Goal: Task Accomplishment & Management: Manage account settings

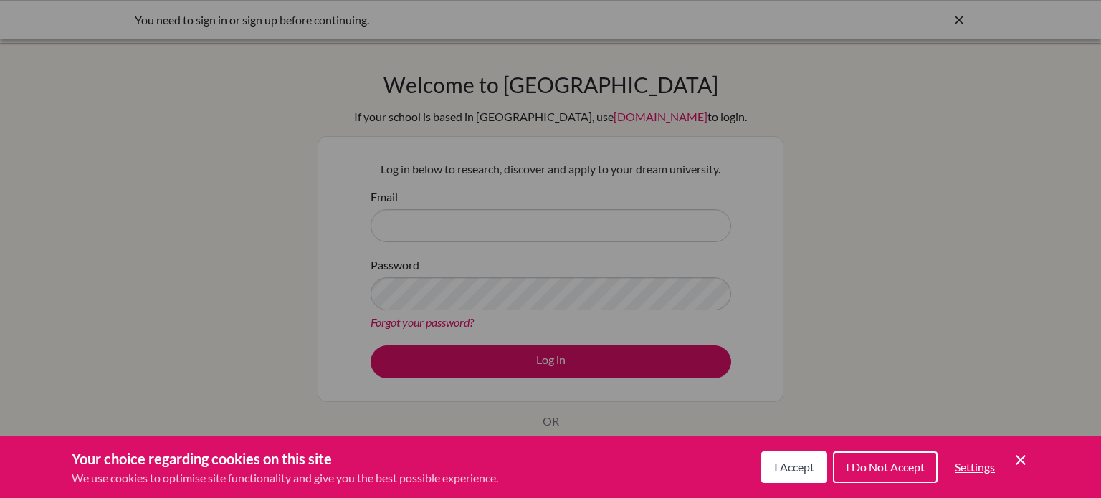
click at [1020, 459] on icon "Save and close" at bounding box center [1021, 460] width 10 height 10
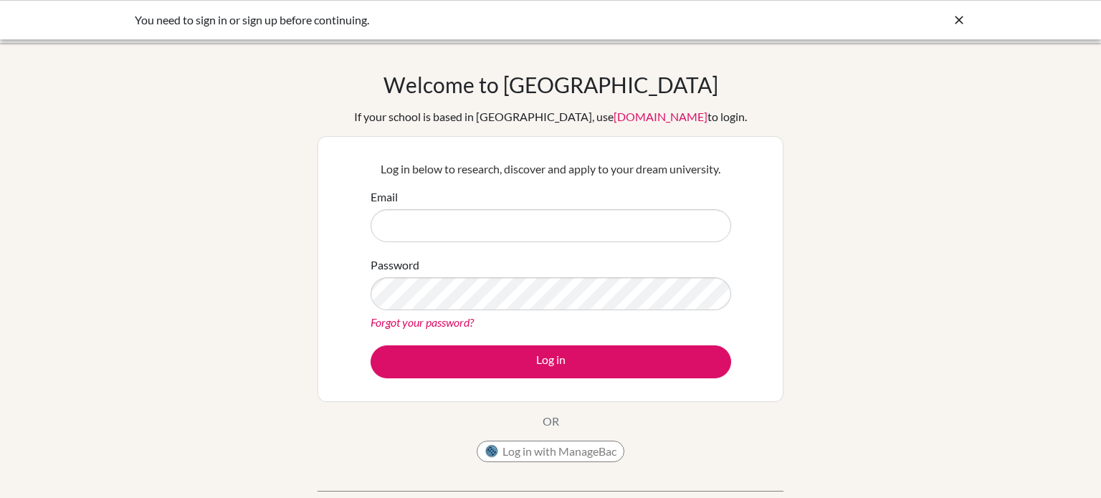
click at [445, 324] on link "Forgot your password?" at bounding box center [422, 323] width 103 height 14
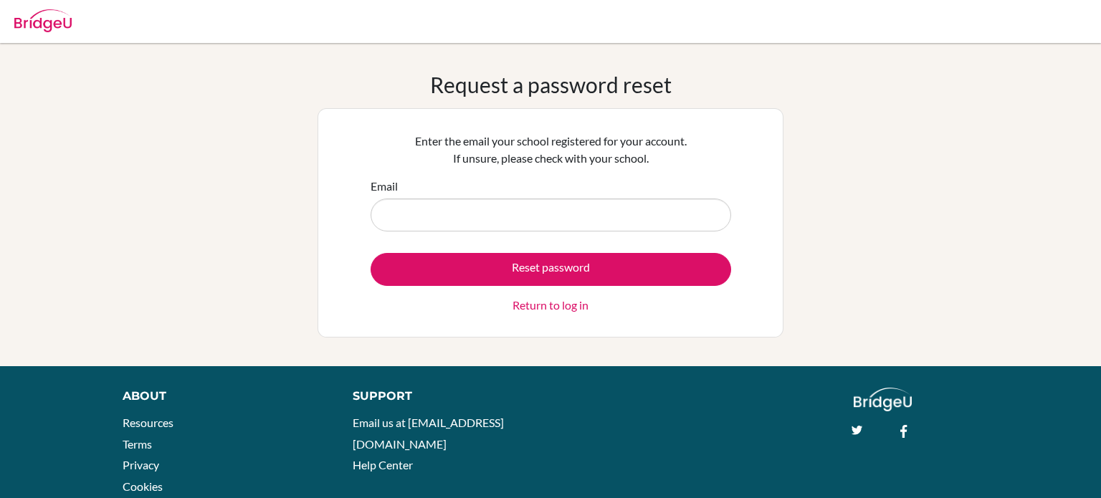
click at [577, 215] on input "Email" at bounding box center [551, 215] width 361 height 33
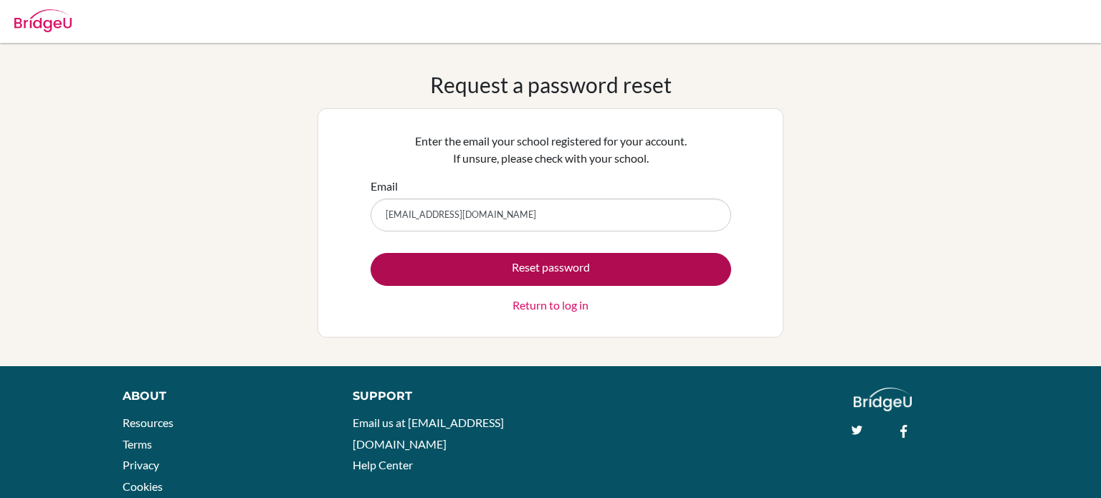
type input "[EMAIL_ADDRESS][DOMAIN_NAME]"
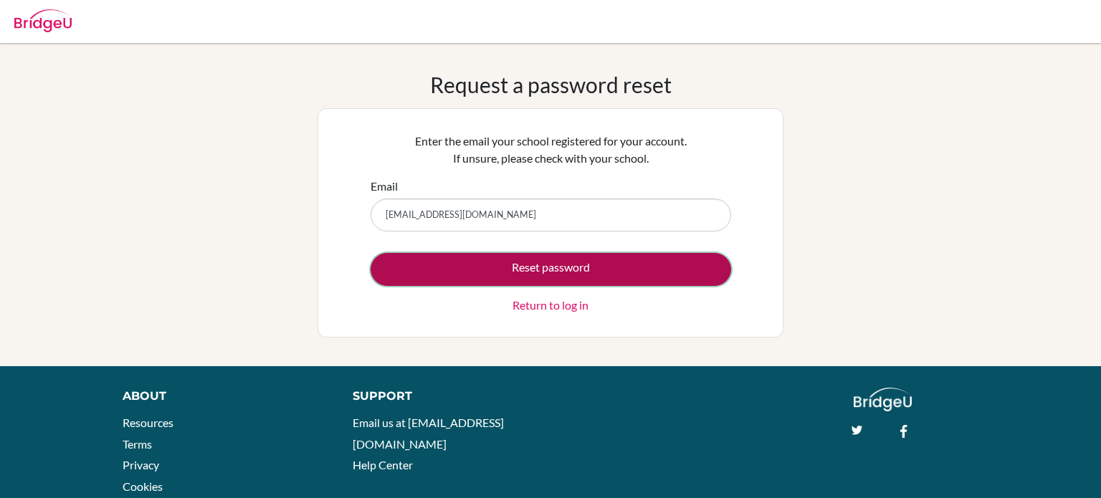
click at [601, 270] on button "Reset password" at bounding box center [551, 269] width 361 height 33
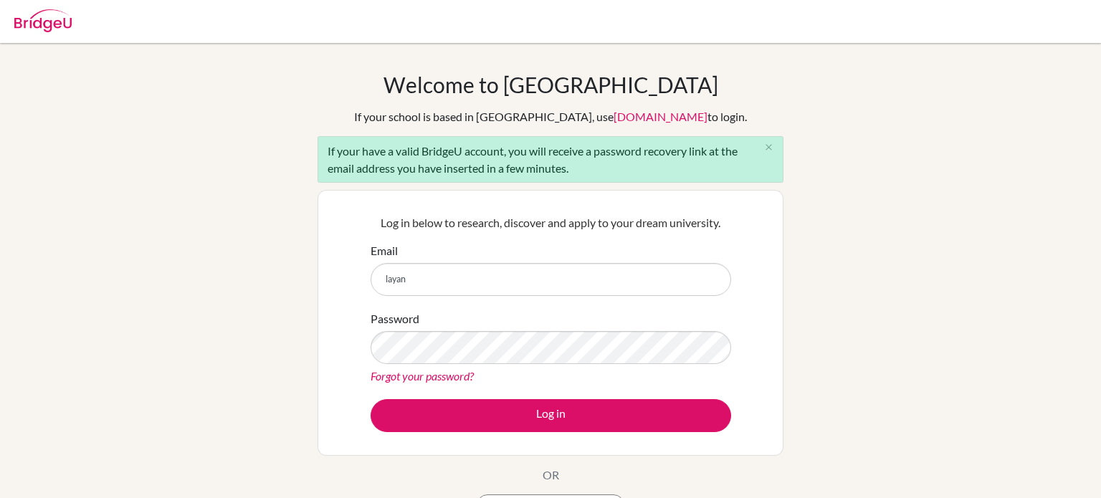
type input "[EMAIL_ADDRESS][DOMAIN_NAME]"
click at [458, 376] on link "Forgot your password?" at bounding box center [422, 376] width 103 height 14
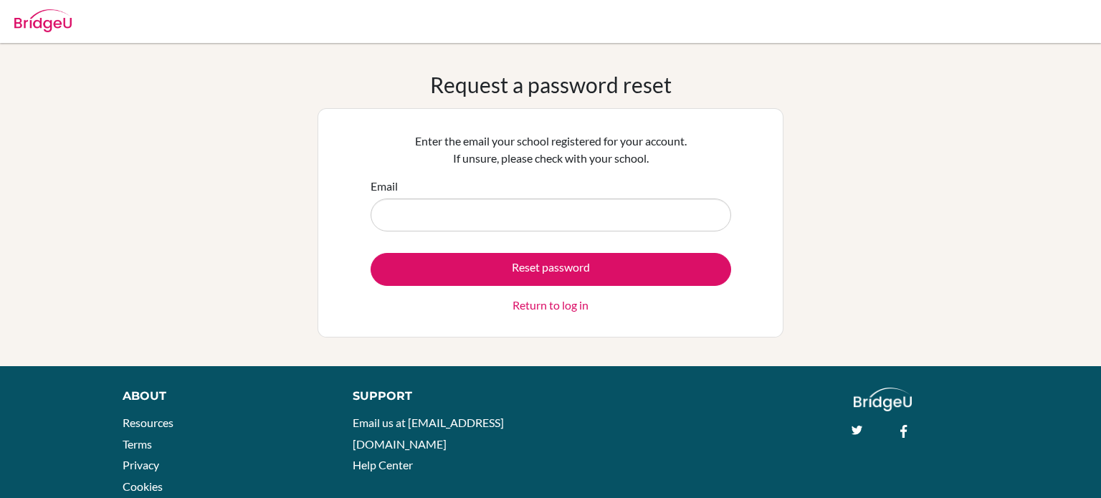
click at [547, 218] on input "Email" at bounding box center [551, 215] width 361 height 33
type input "[EMAIL_ADDRESS][DOMAIN_NAME]"
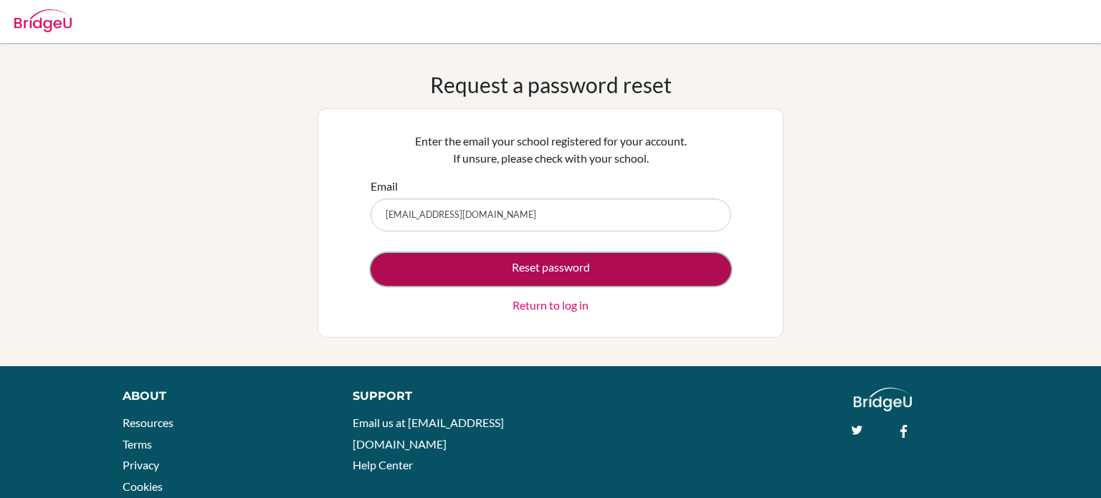
click at [559, 275] on button "Reset password" at bounding box center [551, 269] width 361 height 33
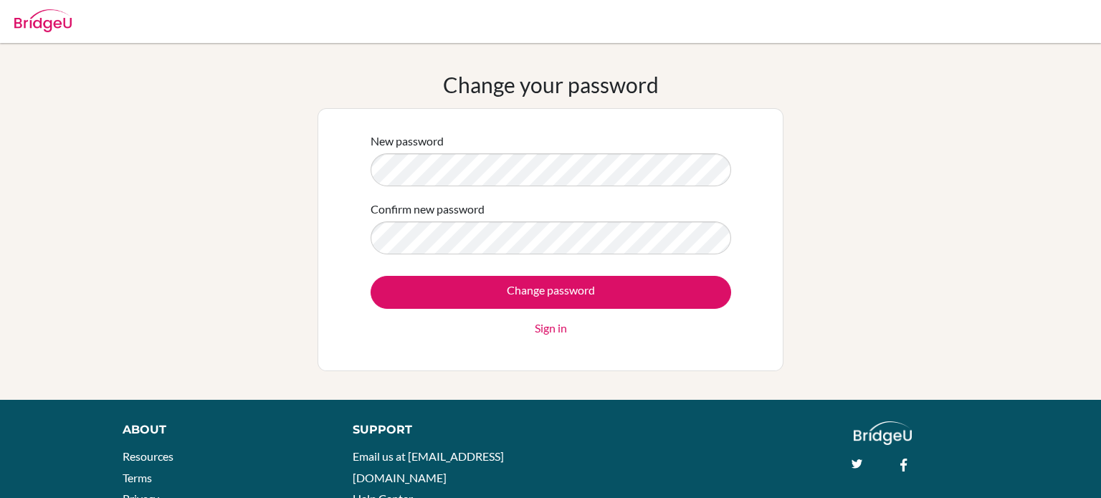
click at [371, 276] on input "Change password" at bounding box center [551, 292] width 361 height 33
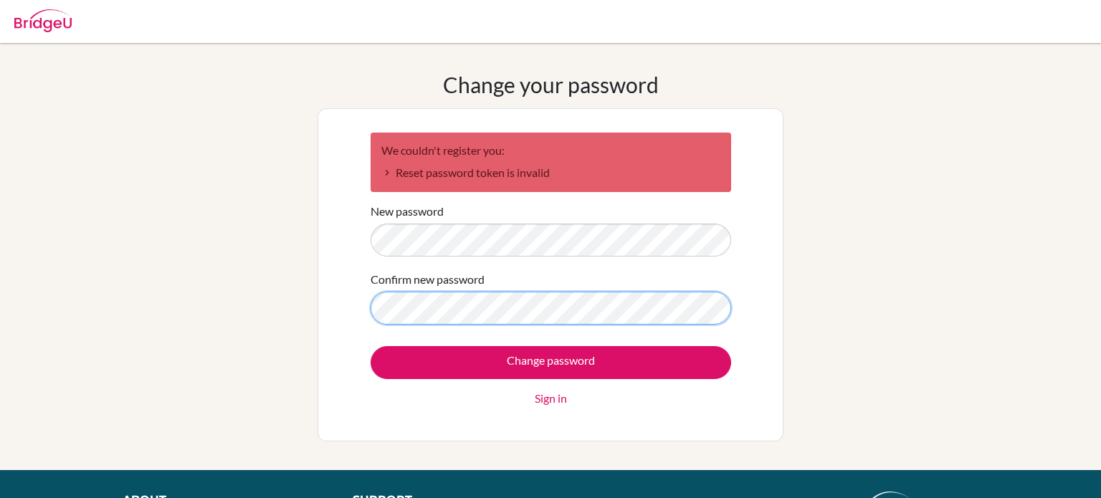
click at [371, 346] on input "Change password" at bounding box center [551, 362] width 361 height 33
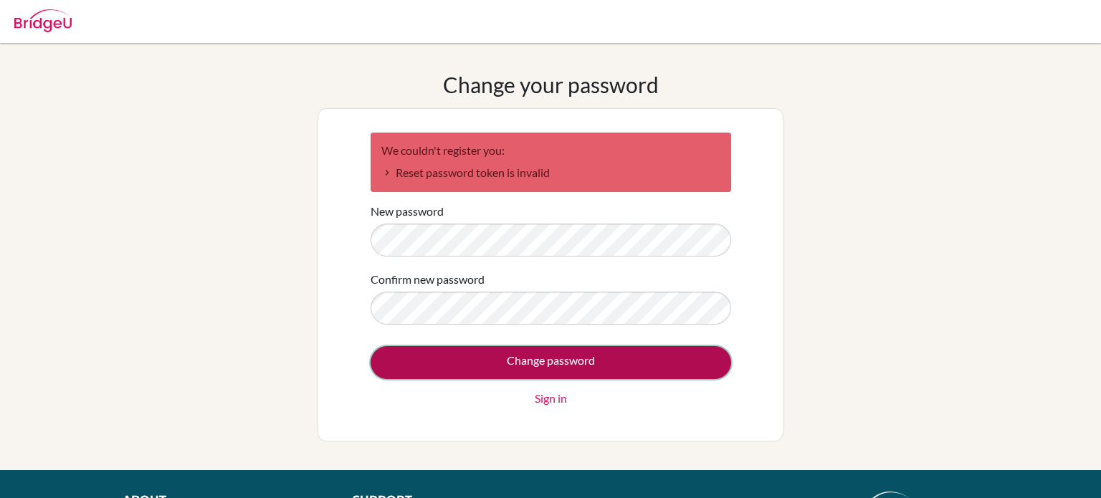
click at [516, 359] on input "Change password" at bounding box center [551, 362] width 361 height 33
click at [533, 369] on input "Change password" at bounding box center [551, 362] width 361 height 33
click at [669, 362] on input "Change password" at bounding box center [551, 362] width 361 height 33
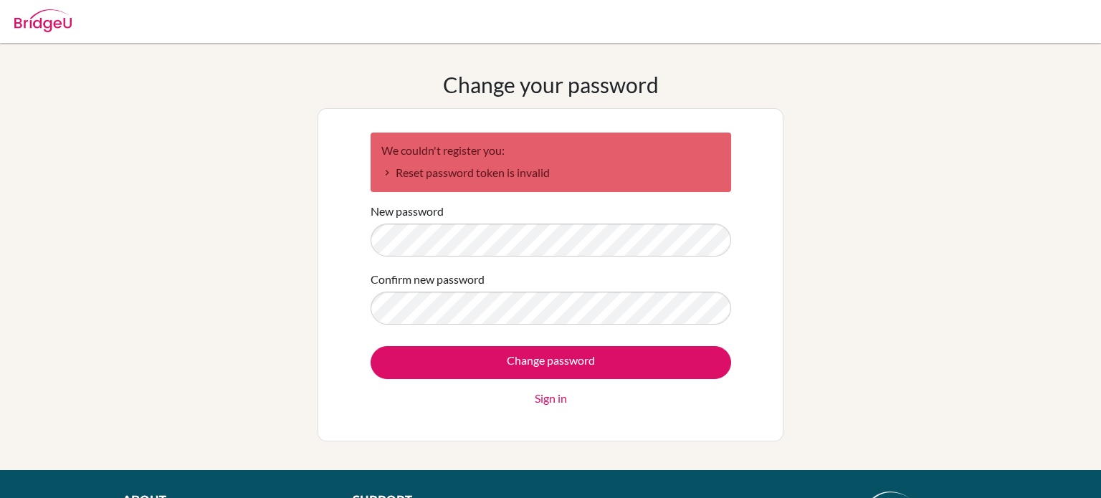
click at [556, 401] on link "Sign in" at bounding box center [551, 398] width 32 height 17
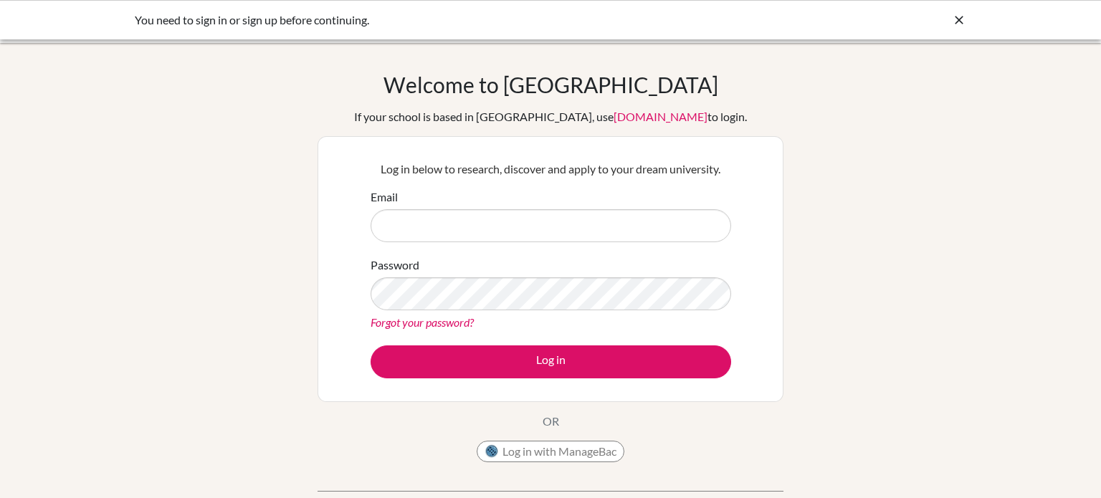
click at [498, 218] on input "Email" at bounding box center [551, 225] width 361 height 33
type input "[EMAIL_ADDRESS][DOMAIN_NAME]"
click at [448, 319] on link "Forgot your password?" at bounding box center [422, 323] width 103 height 14
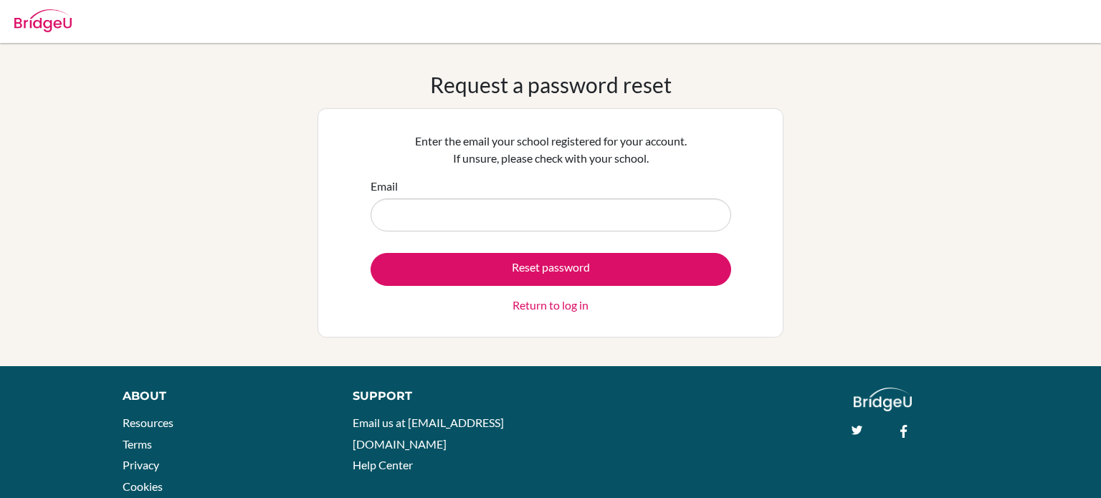
click at [488, 219] on input "Email" at bounding box center [551, 215] width 361 height 33
type input "[EMAIL_ADDRESS][DOMAIN_NAME]"
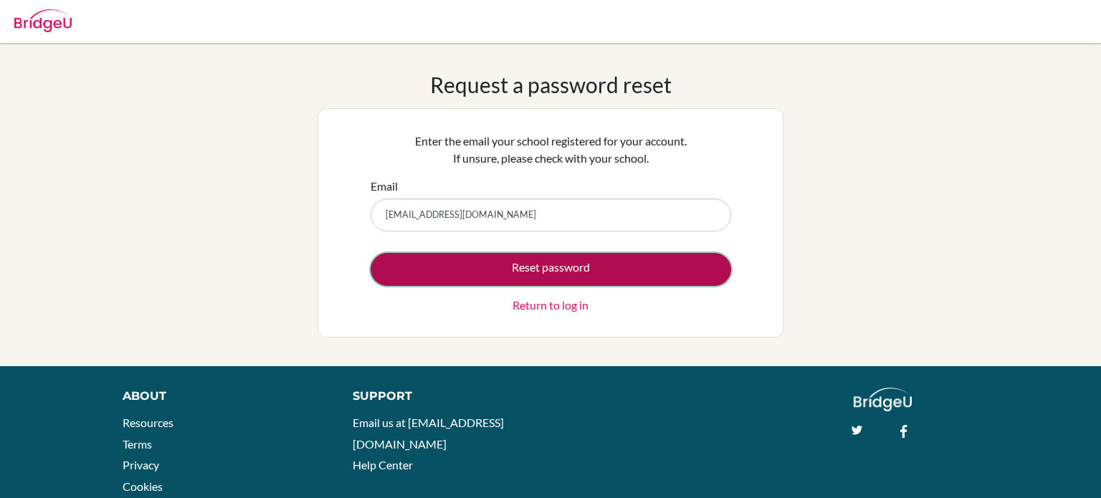
click at [501, 263] on button "Reset password" at bounding box center [551, 269] width 361 height 33
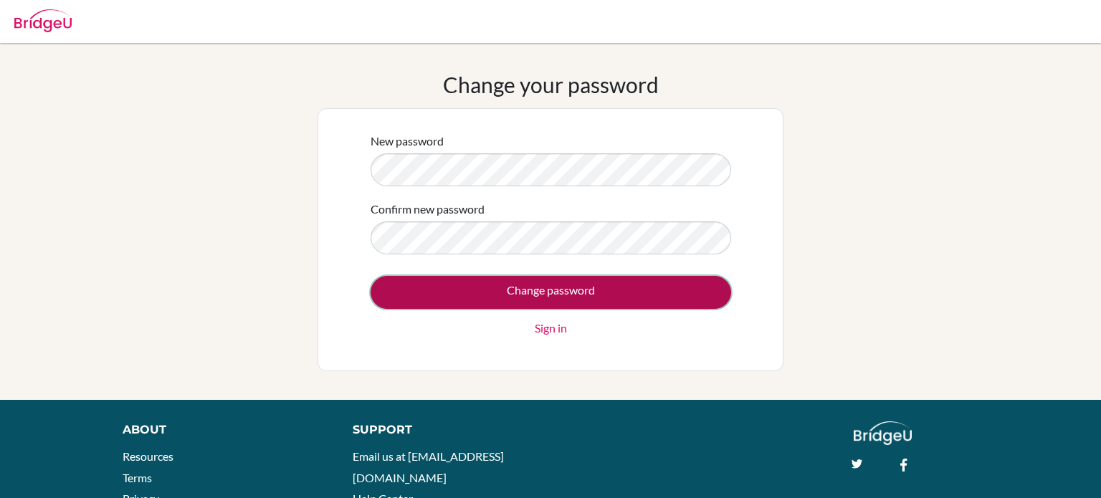
click at [501, 296] on input "Change password" at bounding box center [551, 292] width 361 height 33
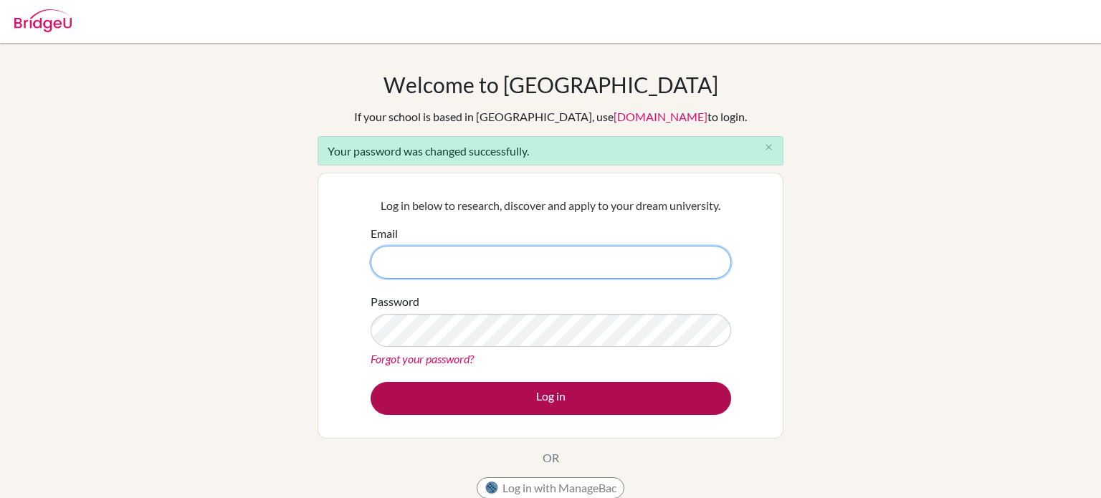
type input "layan.youssef@summitschool.ae"
click at [650, 387] on button "Log in" at bounding box center [551, 398] width 361 height 33
